Goal: Task Accomplishment & Management: Manage account settings

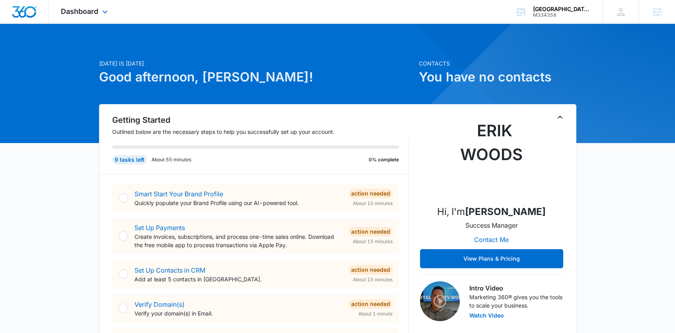
click at [81, 3] on div "Dashboard Apps Reputation Websites Forms CRM Email Social Shop Payments POS Con…" at bounding box center [85, 11] width 73 height 23
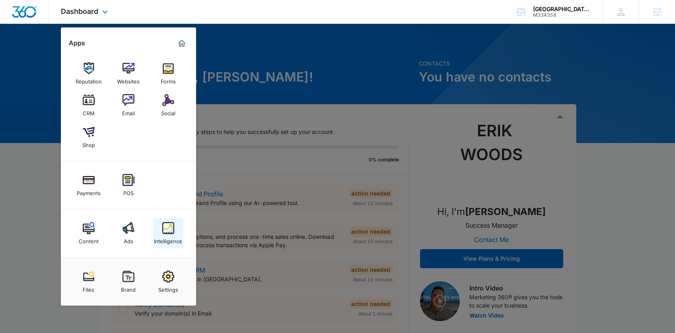
click at [160, 225] on link "Intelligence" at bounding box center [168, 233] width 30 height 30
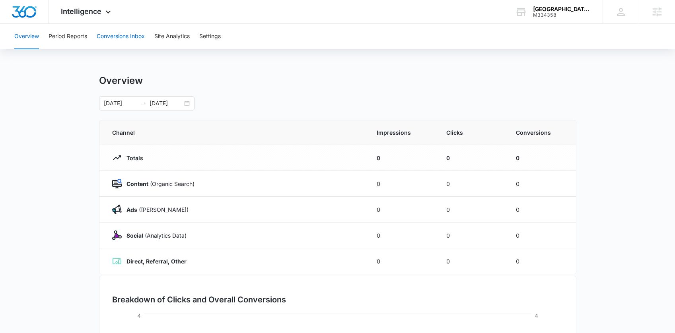
click at [114, 37] on button "Conversions Inbox" at bounding box center [121, 36] width 48 height 25
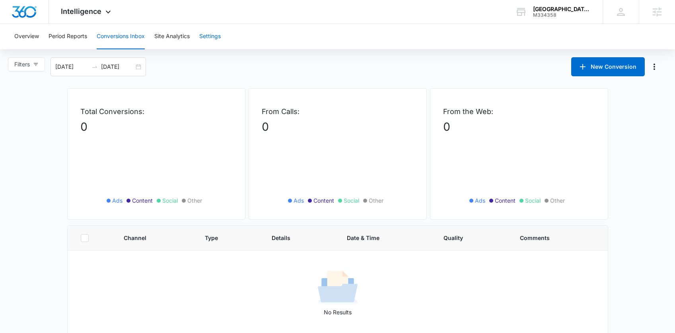
click at [204, 36] on button "Settings" at bounding box center [209, 36] width 21 height 25
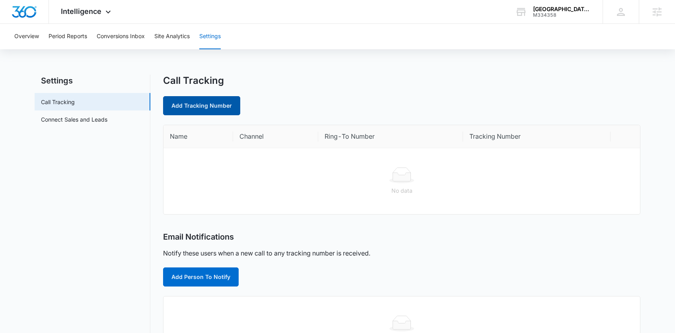
click at [207, 107] on link "Add Tracking Number" at bounding box center [201, 105] width 77 height 19
select select "by_area_code"
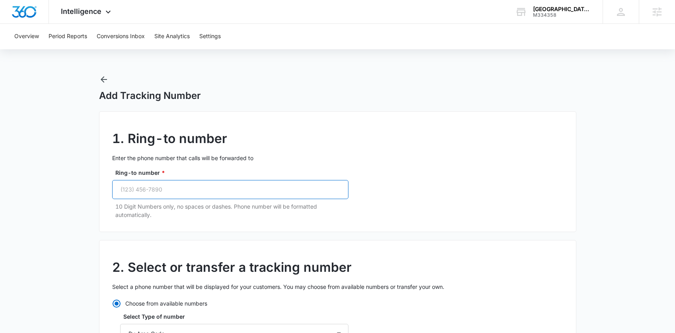
click at [184, 189] on input "Ring-to number *" at bounding box center [230, 189] width 236 height 19
paste input "[PHONE_NUMBER]"
type input "[PHONE_NUMBER]"
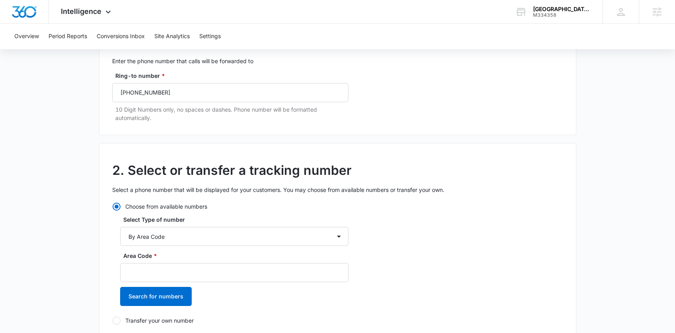
scroll to position [124, 0]
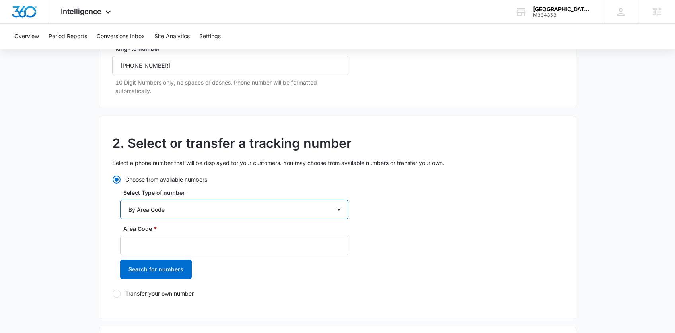
click at [160, 205] on select "By City & State By State Only By Zip Code By Area Code Toll Free Numbers" at bounding box center [234, 209] width 228 height 19
select select "by_toll_free"
click at [120, 200] on select "By City & State By State Only By Zip Code By Area Code Toll Free Numbers" at bounding box center [234, 209] width 228 height 19
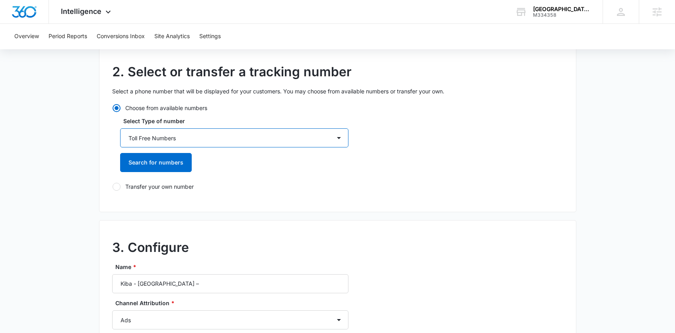
scroll to position [197, 0]
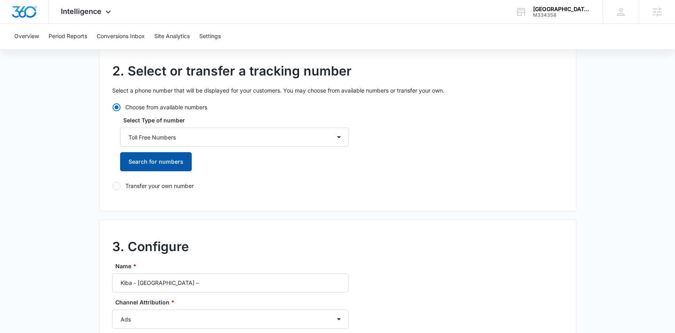
click at [164, 165] on button "Search for numbers" at bounding box center [156, 161] width 72 height 19
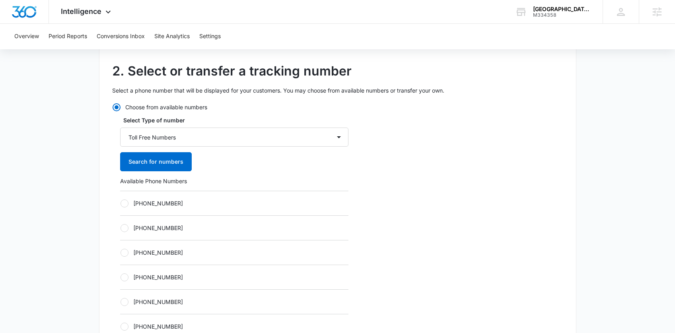
click at [161, 206] on label "[PHONE_NUMBER]" at bounding box center [234, 203] width 228 height 8
click at [121, 204] on input "[PHONE_NUMBER]" at bounding box center [120, 203] width 0 height 0
radio input "true"
click at [406, 204] on div "2. Select or transfer a tracking number Select a phone number that will be disp…" at bounding box center [338, 258] width 478 height 429
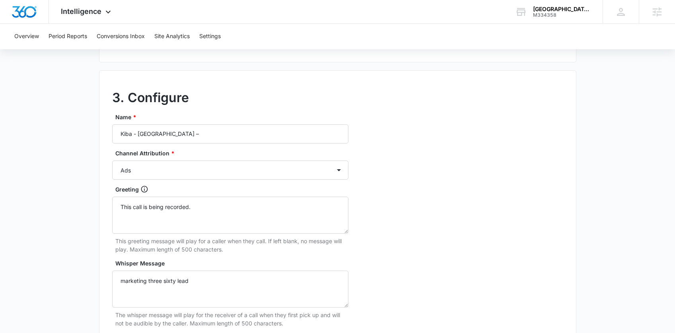
scroll to position [643, 0]
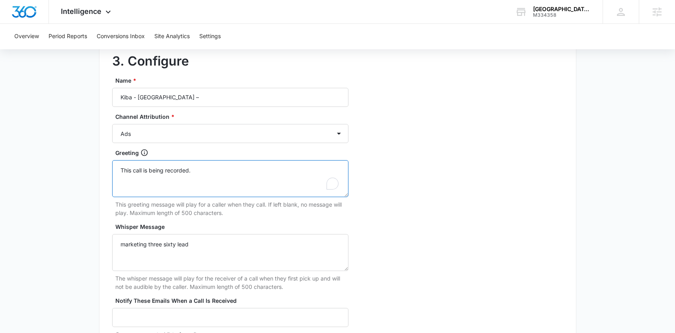
drag, startPoint x: 190, startPoint y: 170, endPoint x: 94, endPoint y: 170, distance: 96.3
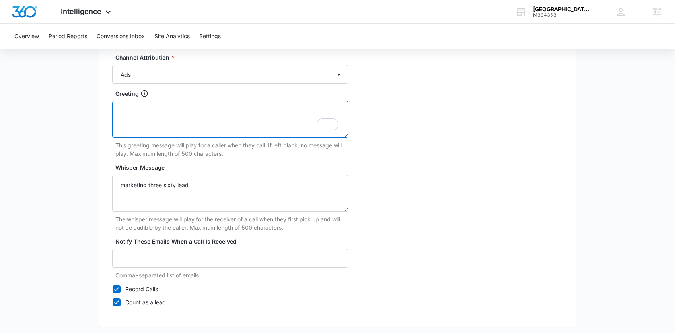
scroll to position [704, 0]
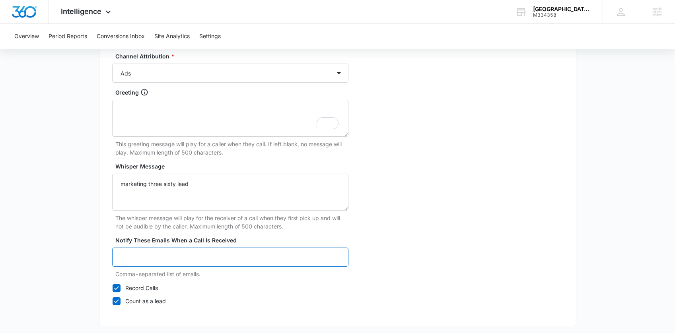
click at [121, 263] on input "Notify These Emails When a Call Is Received" at bounding box center [230, 257] width 236 height 19
type input "[EMAIL_ADDRESS][DOMAIN_NAME]"
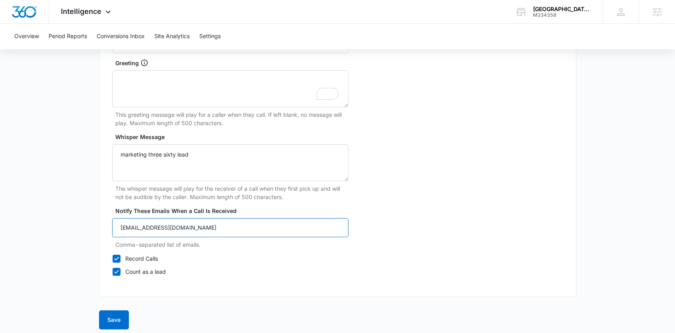
scroll to position [739, 0]
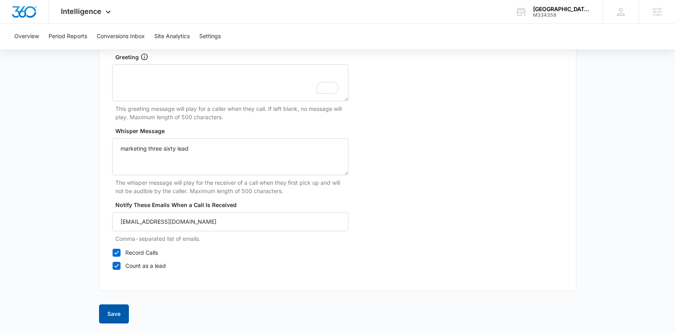
click at [121, 317] on button "Save" at bounding box center [114, 314] width 30 height 19
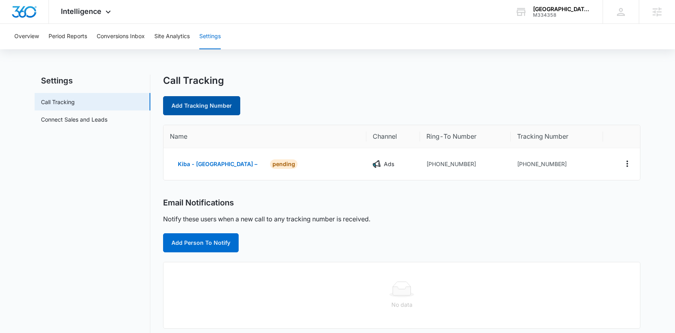
click at [215, 109] on link "Add Tracking Number" at bounding box center [201, 105] width 77 height 19
select select "by_area_code"
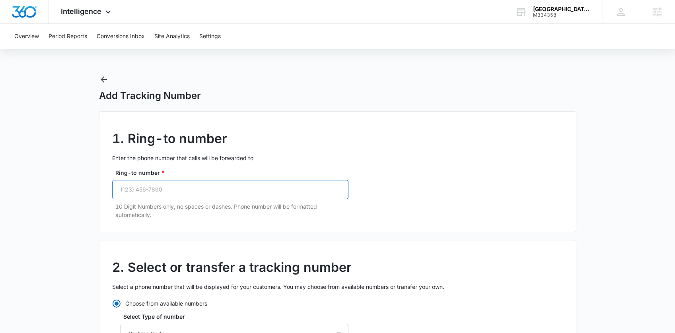
click at [159, 197] on input "Ring-to number *" at bounding box center [230, 189] width 236 height 19
paste input "[PHONE_NUMBER]"
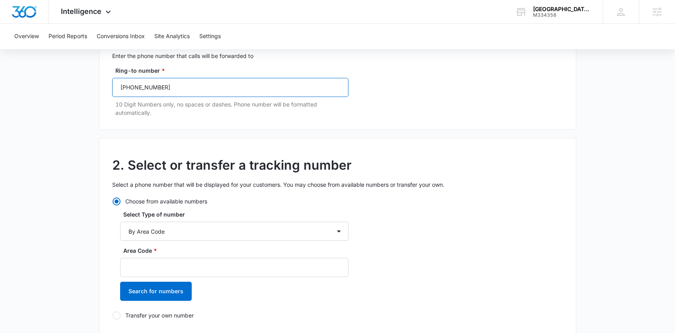
scroll to position [136, 0]
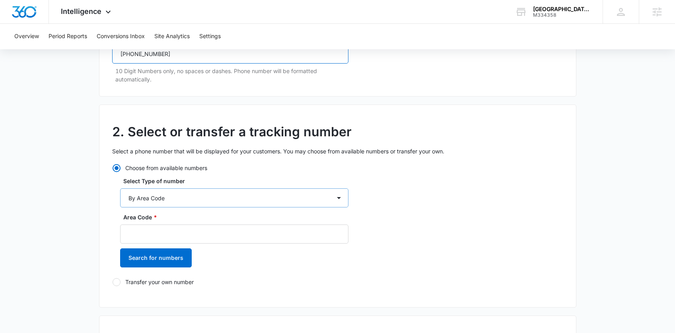
type input "[PHONE_NUMBER]"
click at [152, 199] on select "By City & State By State Only By Zip Code By Area Code Toll Free Numbers" at bounding box center [234, 198] width 228 height 19
select select "by_toll_free"
click at [120, 189] on select "By City & State By State Only By Zip Code By Area Code Toll Free Numbers" at bounding box center [234, 198] width 228 height 19
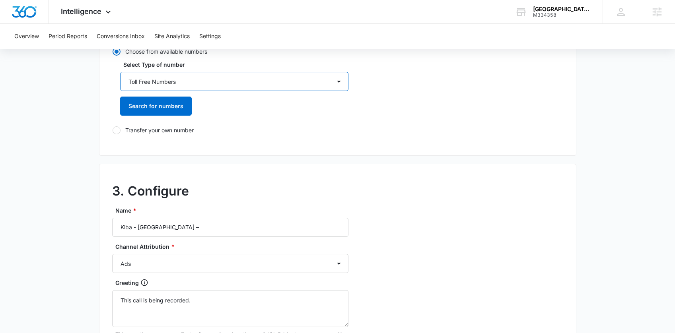
scroll to position [219, 0]
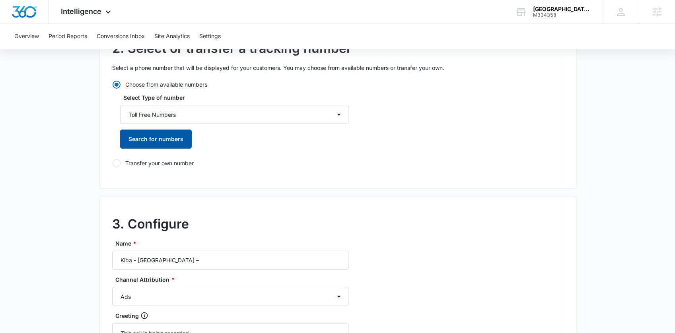
click at [154, 145] on button "Search for numbers" at bounding box center [156, 139] width 72 height 19
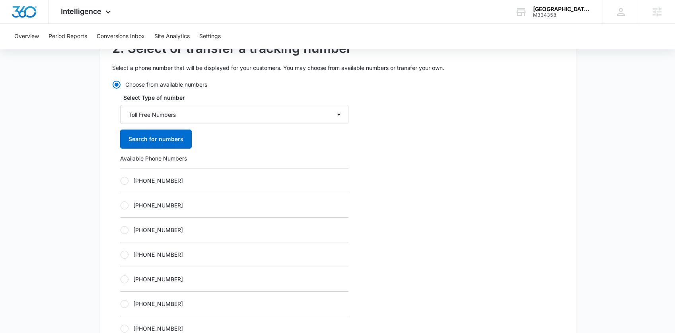
click at [161, 199] on div "[PHONE_NUMBER]" at bounding box center [234, 205] width 228 height 25
click at [157, 313] on div "[PHONE_NUMBER]" at bounding box center [234, 304] width 228 height 25
click at [156, 310] on div "[PHONE_NUMBER]" at bounding box center [234, 304] width 228 height 25
click at [160, 307] on label "[PHONE_NUMBER]" at bounding box center [234, 304] width 228 height 8
click at [121, 304] on input "[PHONE_NUMBER]" at bounding box center [120, 304] width 0 height 0
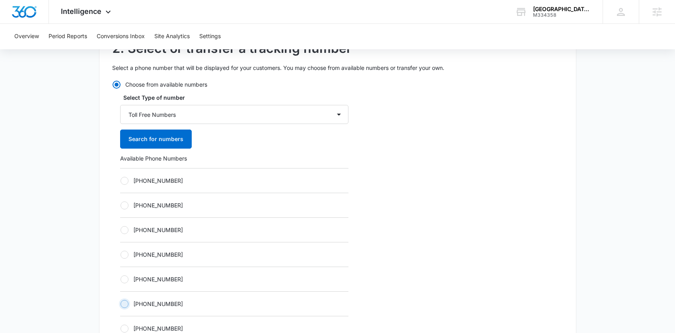
radio input "true"
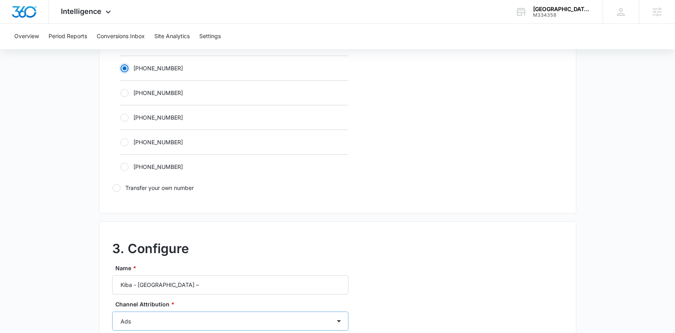
scroll to position [547, 0]
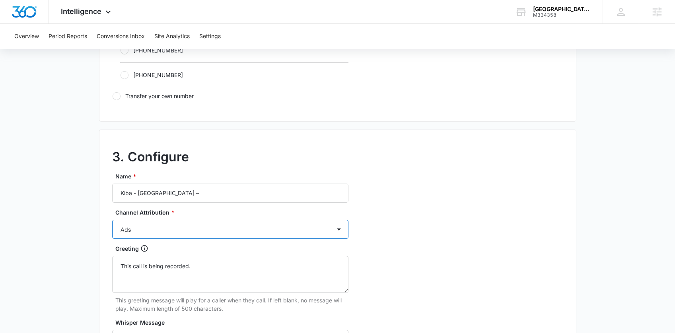
click at [164, 221] on select "Ads Local Service Ads Content Social Other" at bounding box center [230, 229] width 236 height 19
select select "CONTENT"
click at [112, 220] on select "Ads Local Service Ads Content Social Other" at bounding box center [230, 229] width 236 height 19
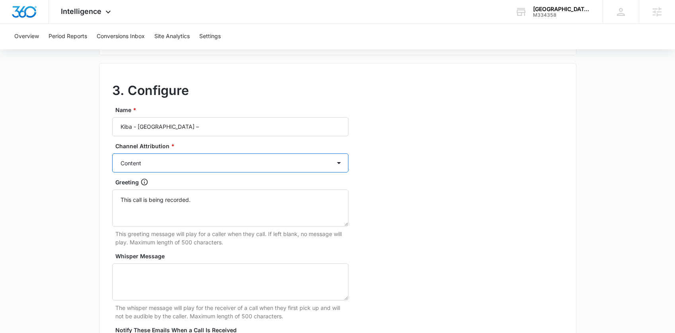
scroll to position [701, 0]
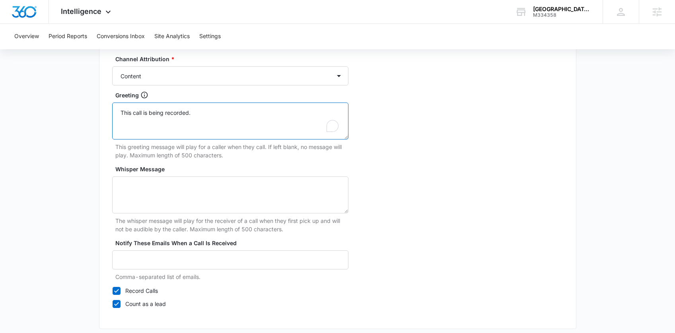
drag, startPoint x: 157, startPoint y: 119, endPoint x: 92, endPoint y: 117, distance: 64.5
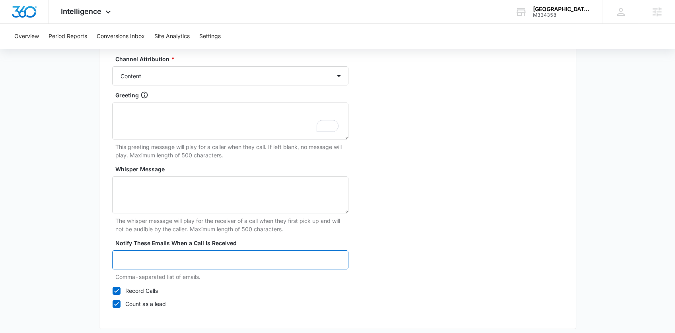
click at [132, 260] on input "Notify These Emails When a Call Is Received" at bounding box center [230, 260] width 236 height 19
type input "[EMAIL_ADDRESS][DOMAIN_NAME]"
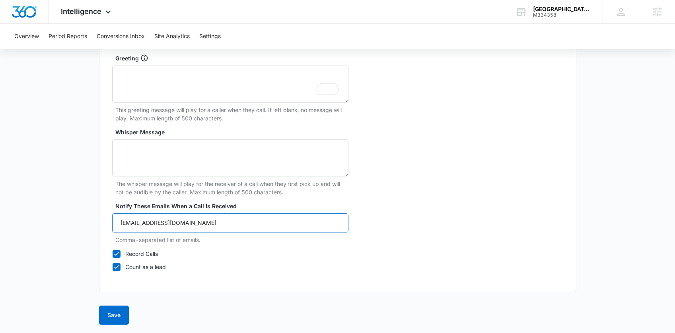
scroll to position [739, 0]
click at [114, 313] on button "Save" at bounding box center [114, 314] width 30 height 19
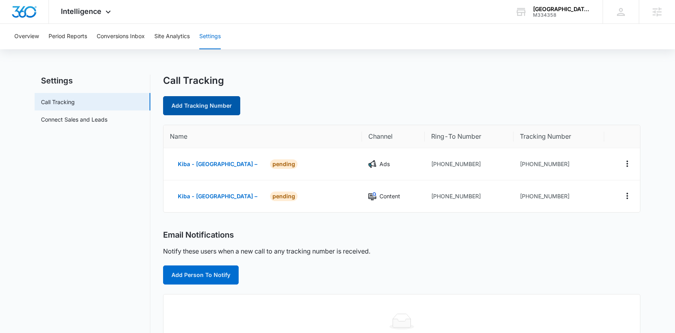
click at [201, 107] on link "Add Tracking Number" at bounding box center [201, 105] width 77 height 19
select select "by_area_code"
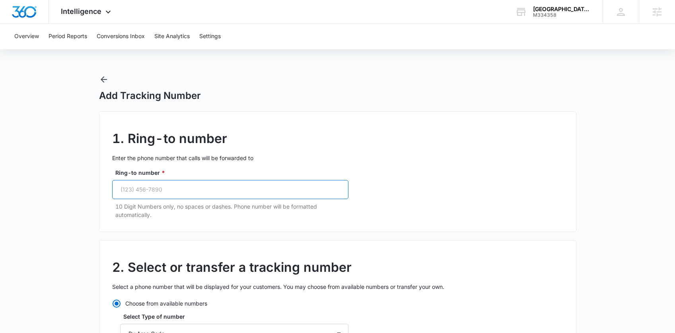
click at [142, 189] on input "Ring-to number *" at bounding box center [230, 189] width 236 height 19
paste input "[PHONE_NUMBER]"
type input "[PHONE_NUMBER]"
click at [317, 143] on h2 "1. Ring-to number" at bounding box center [337, 138] width 451 height 19
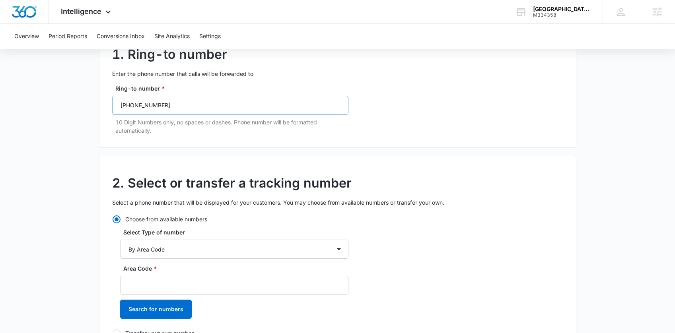
scroll to position [158, 0]
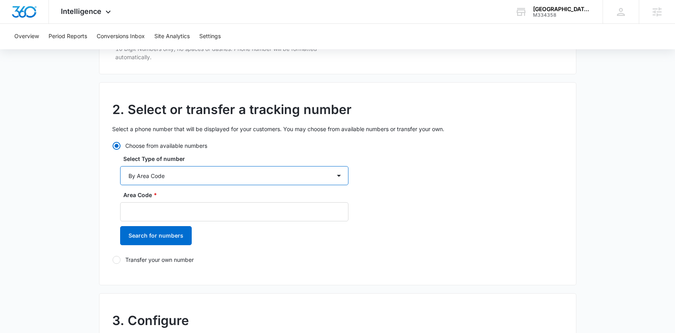
click at [148, 175] on select "By City & State By State Only By Zip Code By Area Code Toll Free Numbers" at bounding box center [234, 175] width 228 height 19
select select "by_toll_free"
click at [120, 166] on select "By City & State By State Only By Zip Code By Area Code Toll Free Numbers" at bounding box center [234, 175] width 228 height 19
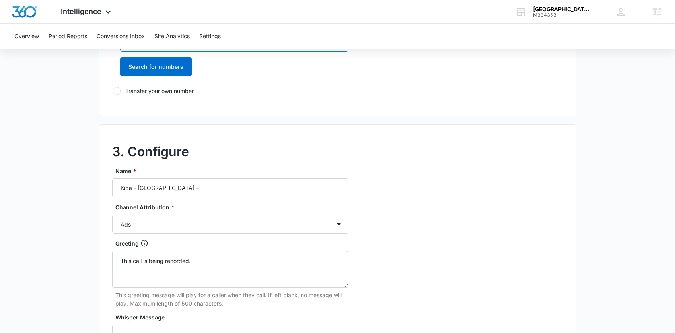
scroll to position [339, 0]
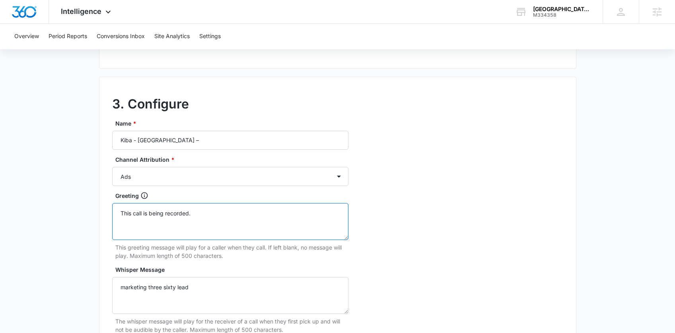
click at [168, 211] on textarea "This call is being recorded." at bounding box center [230, 221] width 236 height 37
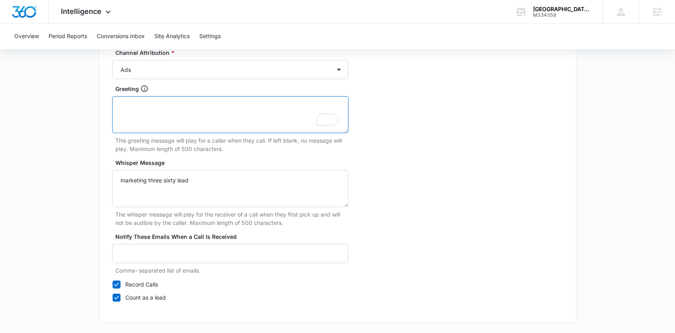
scroll to position [451, 0]
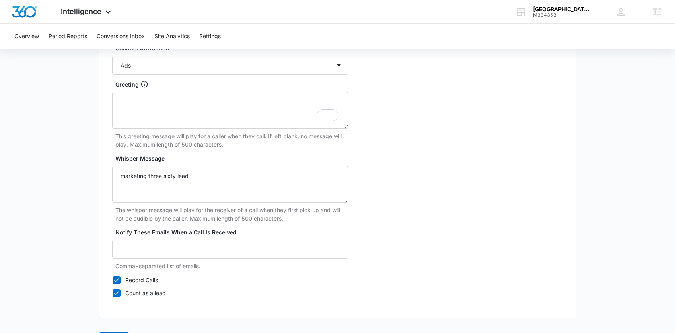
click at [140, 238] on div "Notify These Emails When a Call Is Received Comma-separated list of emails." at bounding box center [230, 249] width 236 height 42
click at [136, 248] on input "Notify These Emails When a Call Is Received" at bounding box center [230, 249] width 236 height 19
type input "[EMAIL_ADDRESS][DOMAIN_NAME]"
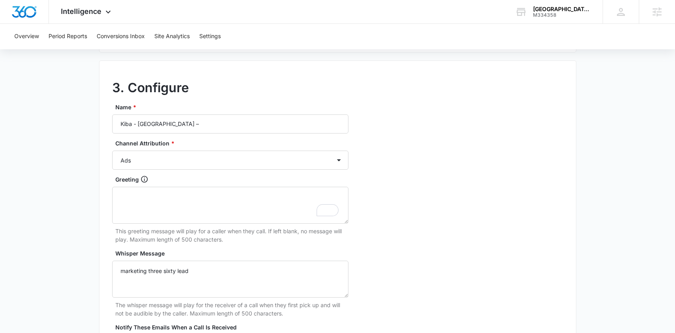
scroll to position [281, 0]
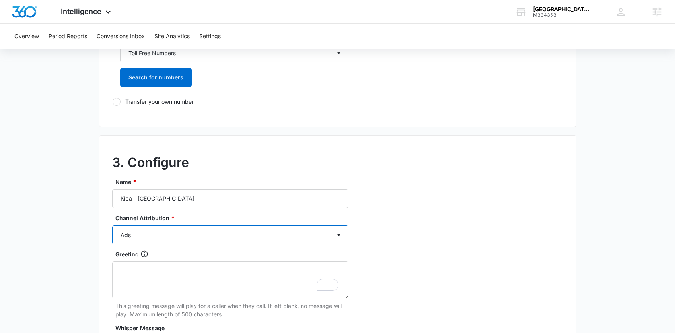
click at [163, 230] on select "Ads Local Service Ads Content Social Other" at bounding box center [230, 235] width 236 height 19
select select "SOCIAL"
click at [112, 226] on select "Ads Local Service Ads Content Social Other" at bounding box center [230, 235] width 236 height 19
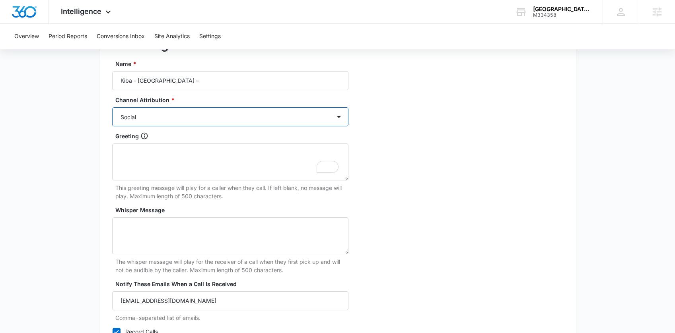
scroll to position [478, 0]
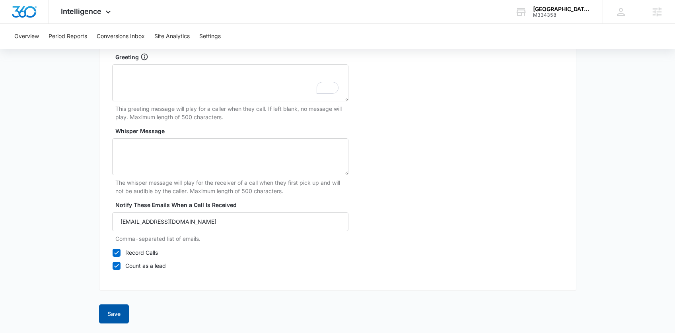
click at [105, 312] on button "Save" at bounding box center [114, 314] width 30 height 19
click at [109, 308] on button "Save" at bounding box center [114, 314] width 30 height 19
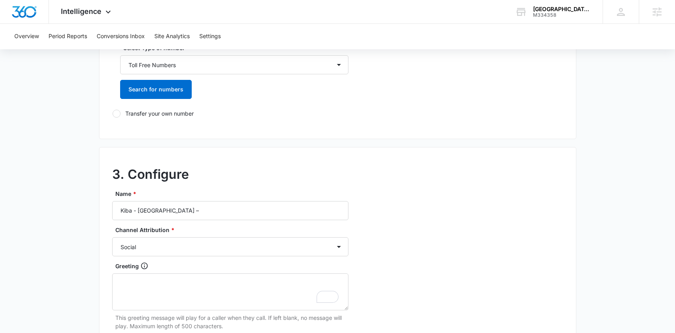
scroll to position [227, 0]
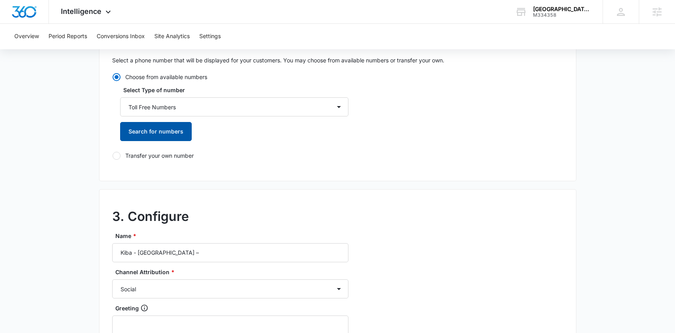
click at [155, 137] on button "Search for numbers" at bounding box center [156, 131] width 72 height 19
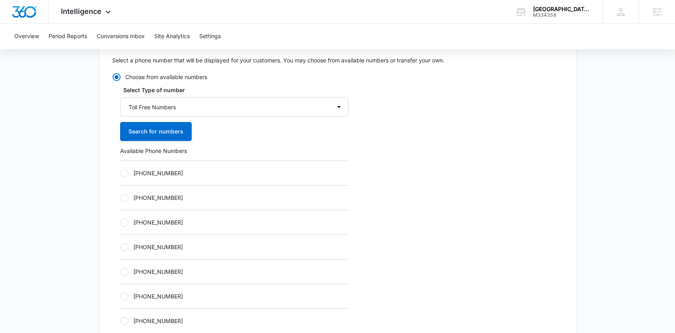
click at [150, 302] on div "[PHONE_NUMBER]" at bounding box center [234, 296] width 228 height 25
click at [149, 298] on label "[PHONE_NUMBER]" at bounding box center [234, 296] width 228 height 8
click at [121, 297] on input "[PHONE_NUMBER]" at bounding box center [120, 296] width 0 height 0
radio input "true"
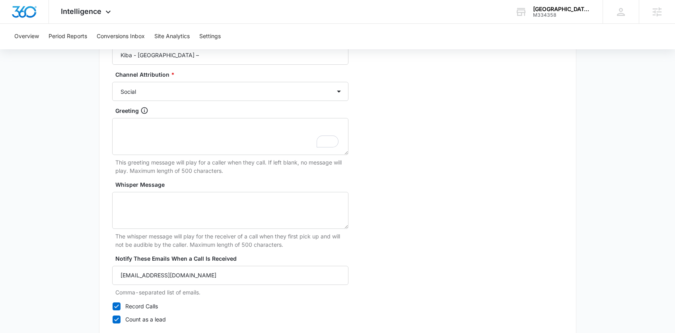
scroll to position [739, 0]
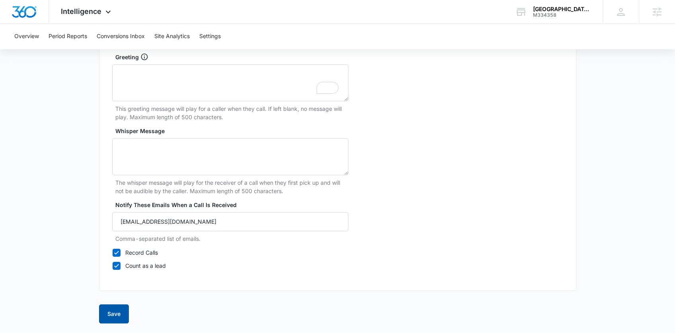
click at [122, 319] on button "Save" at bounding box center [114, 314] width 30 height 19
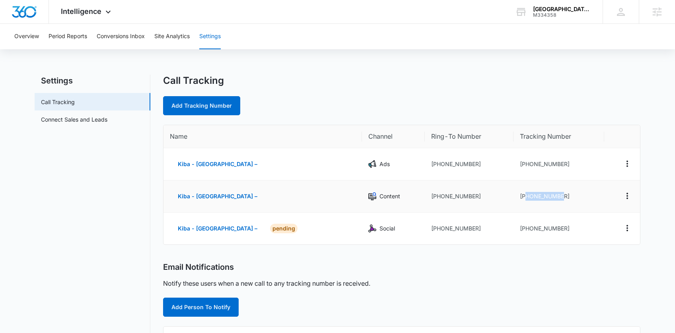
drag, startPoint x: 508, startPoint y: 198, endPoint x: 565, endPoint y: 196, distance: 56.9
click at [565, 196] on td "[PHONE_NUMBER]" at bounding box center [559, 197] width 90 height 32
copy td "8336234320"
drag, startPoint x: 509, startPoint y: 228, endPoint x: 553, endPoint y: 229, distance: 43.8
click at [553, 229] on td "[PHONE_NUMBER]" at bounding box center [559, 229] width 90 height 32
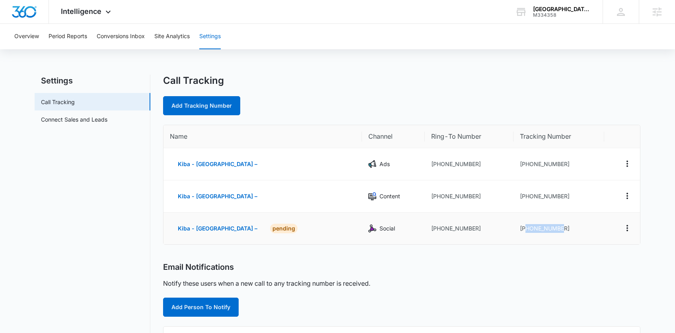
copy td "8336234323"
click at [514, 164] on td "[PHONE_NUMBER]" at bounding box center [559, 164] width 90 height 32
drag, startPoint x: 513, startPoint y: 165, endPoint x: 536, endPoint y: 168, distance: 24.0
click at [536, 168] on td "[PHONE_NUMBER]" at bounding box center [559, 164] width 90 height 32
drag, startPoint x: 508, startPoint y: 166, endPoint x: 563, endPoint y: 168, distance: 55.8
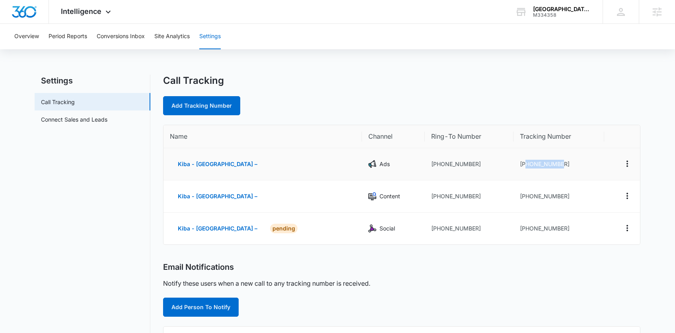
click at [563, 168] on td "[PHONE_NUMBER]" at bounding box center [559, 164] width 90 height 32
copy td "8336234310"
